Goal: Find specific page/section: Find specific page/section

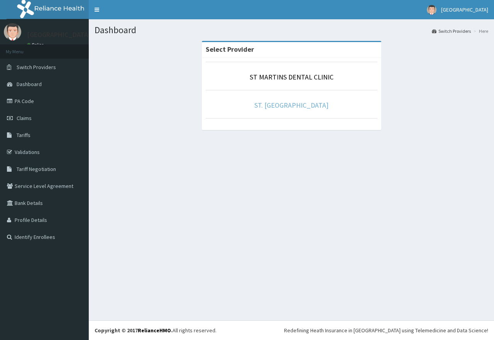
click at [277, 105] on link "ST. [GEOGRAPHIC_DATA]" at bounding box center [292, 105] width 74 height 9
